Goal: Information Seeking & Learning: Learn about a topic

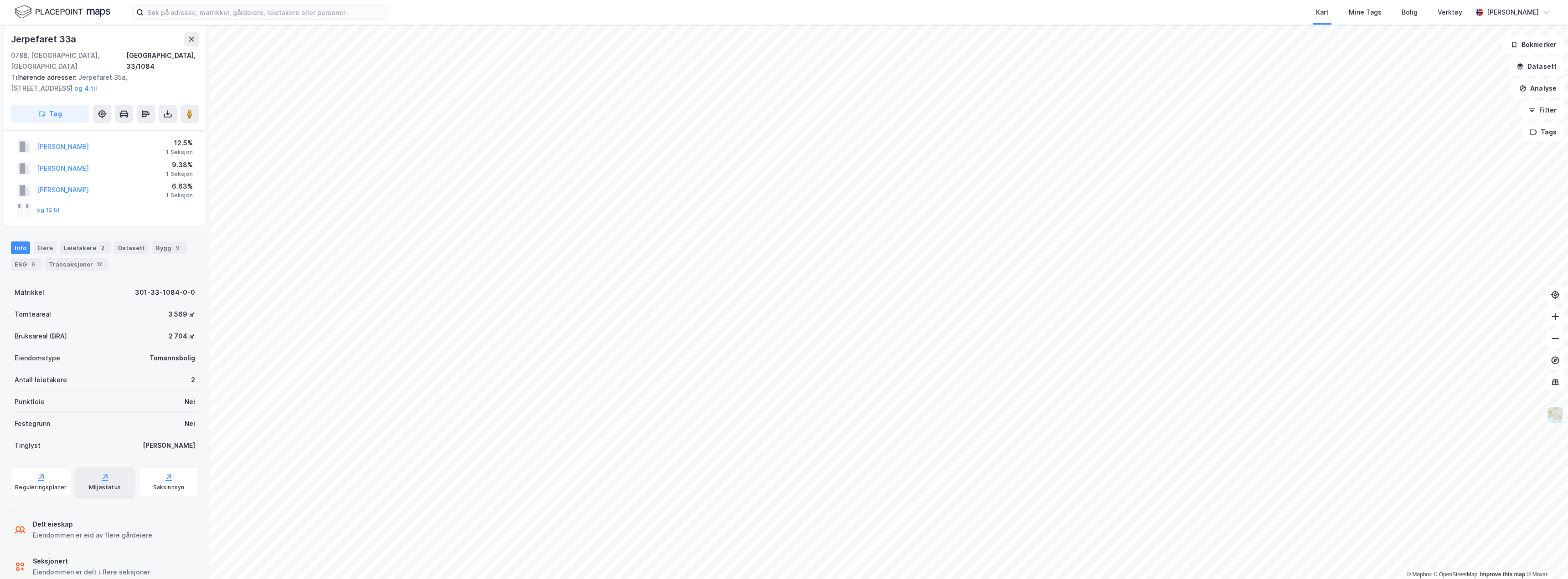
scroll to position [31, 0]
click at [65, 248] on div "Transaksjoner 12" at bounding box center [77, 254] width 62 height 13
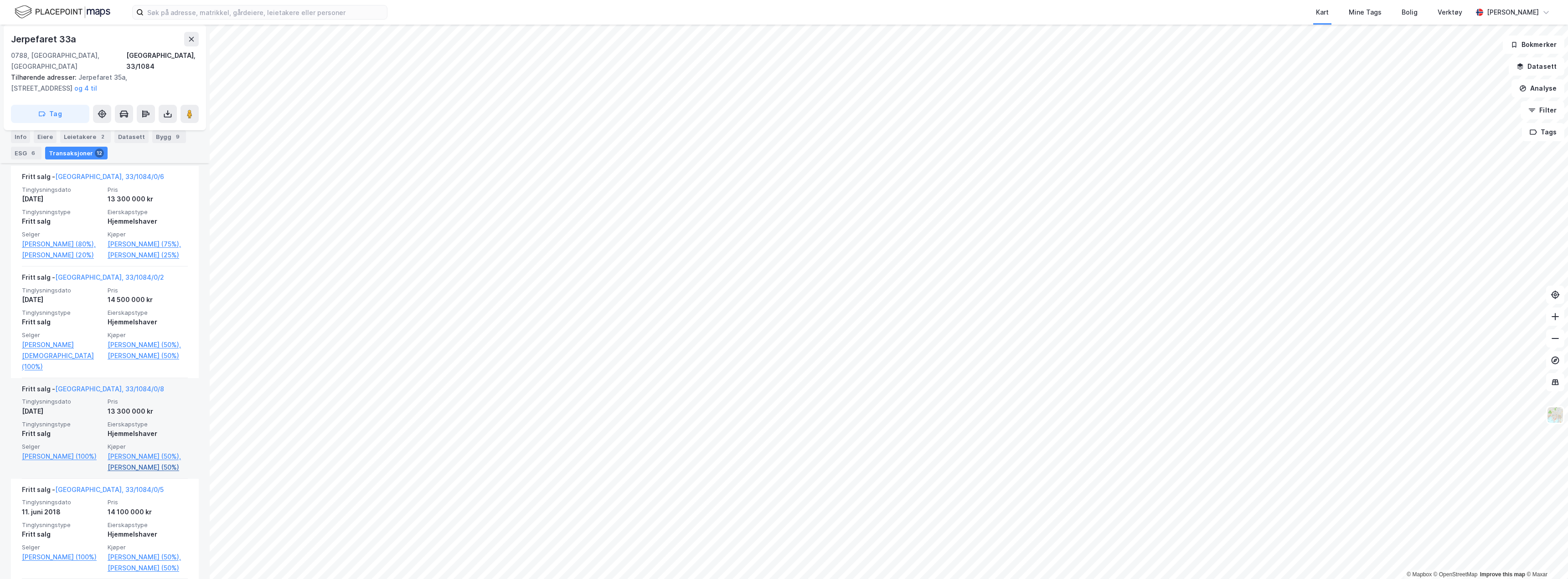
scroll to position [319, 0]
